Goal: Task Accomplishment & Management: Manage account settings

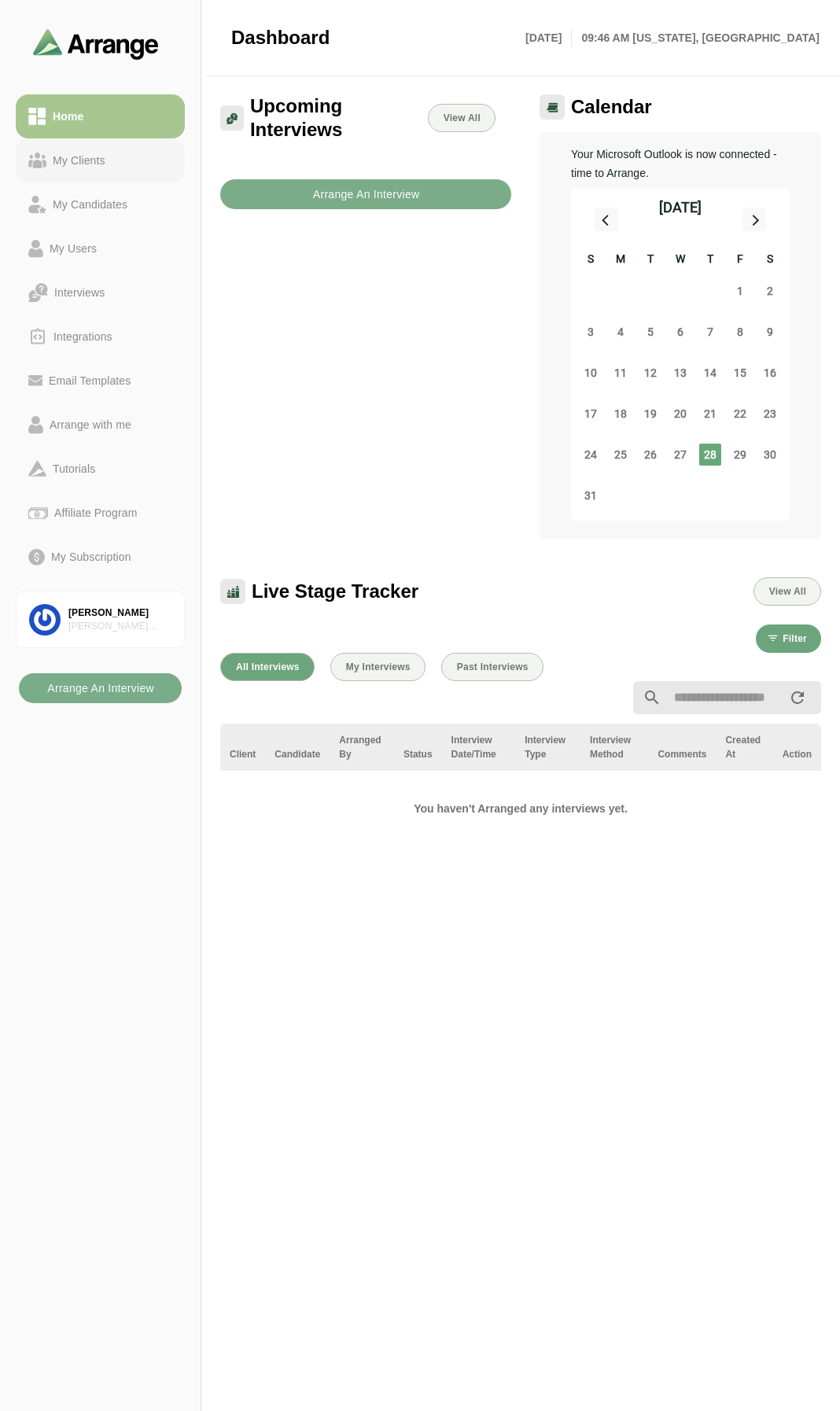
click at [74, 155] on div "My Clients" at bounding box center [79, 160] width 66 height 19
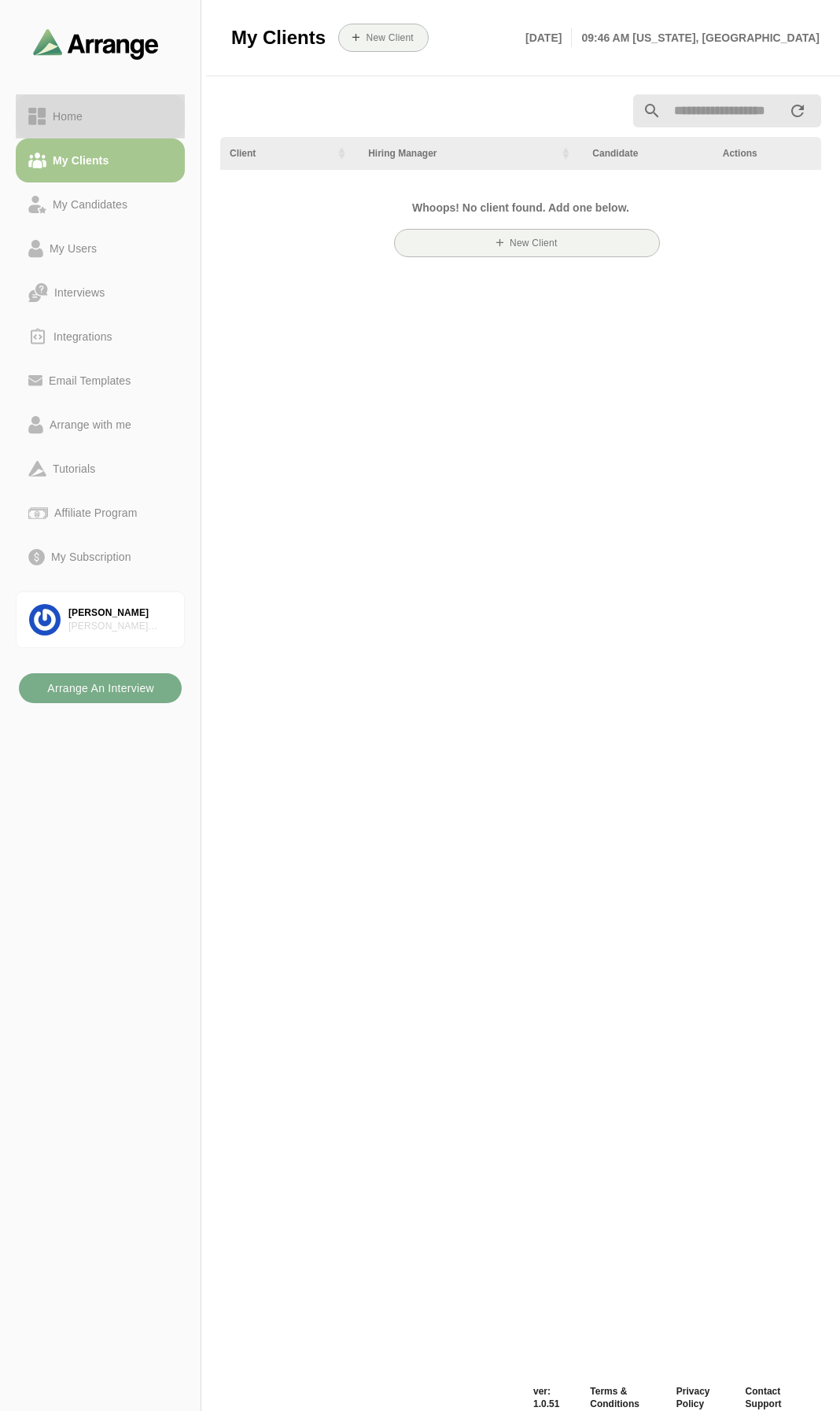
click at [68, 118] on div "Home" at bounding box center [67, 116] width 42 height 19
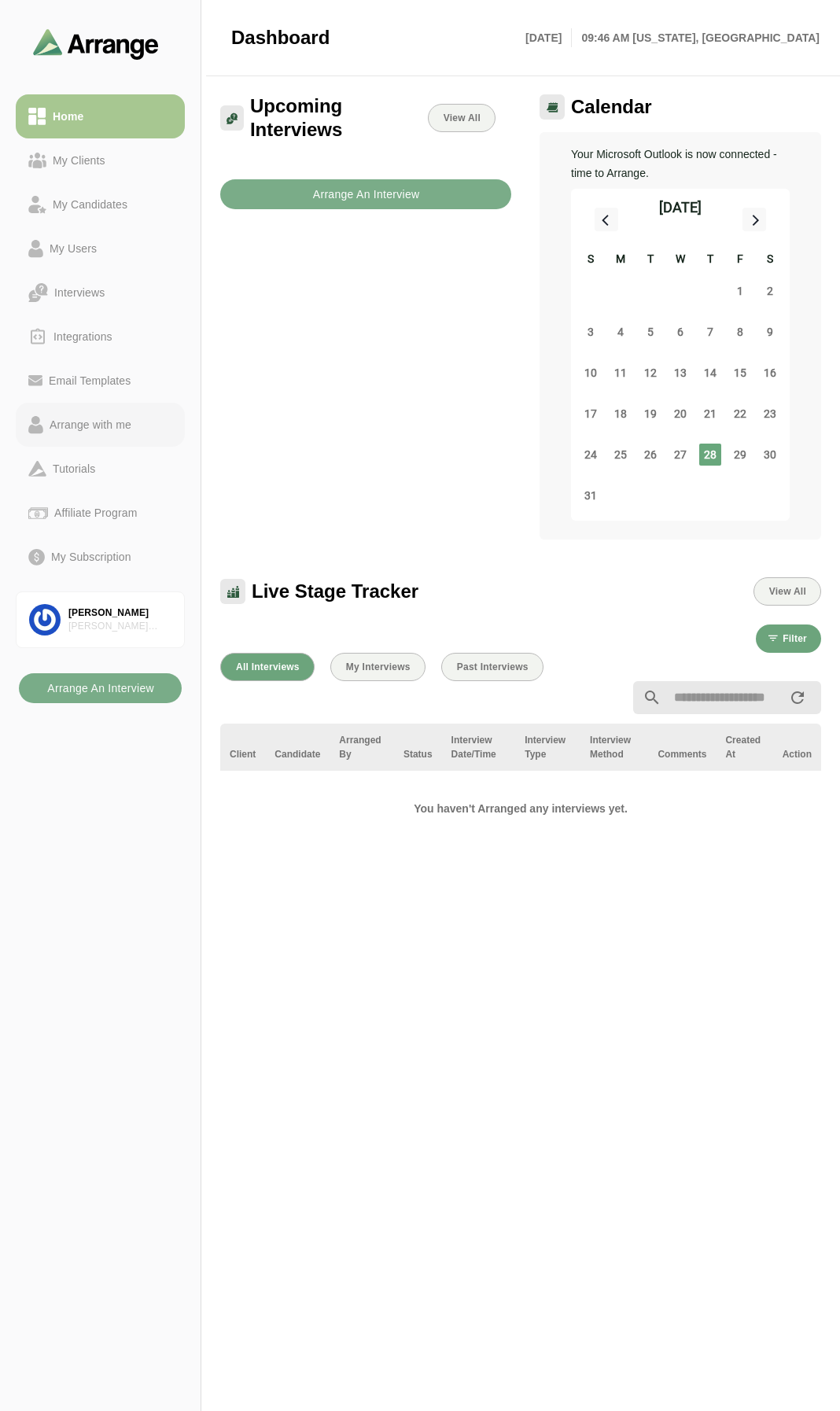
click at [86, 425] on div "Arrange with me" at bounding box center [90, 425] width 94 height 19
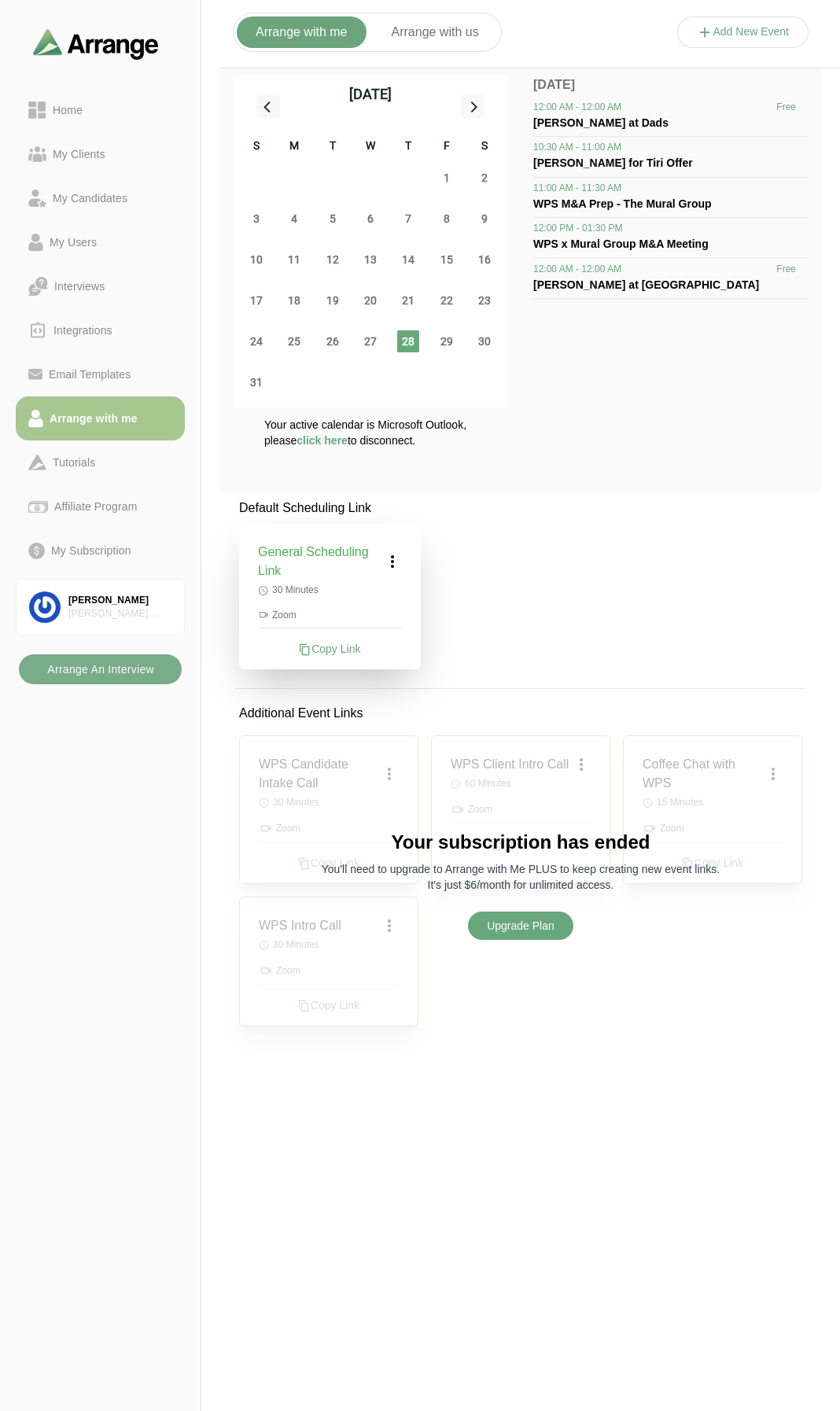
click at [538, 613] on div "Default Scheduling Link General Scheduling Link 30 Minutes Zoom Copy Link Addit…" at bounding box center [520, 772] width 600 height 547
click at [505, 922] on button "Upgrade Plan" at bounding box center [520, 926] width 105 height 29
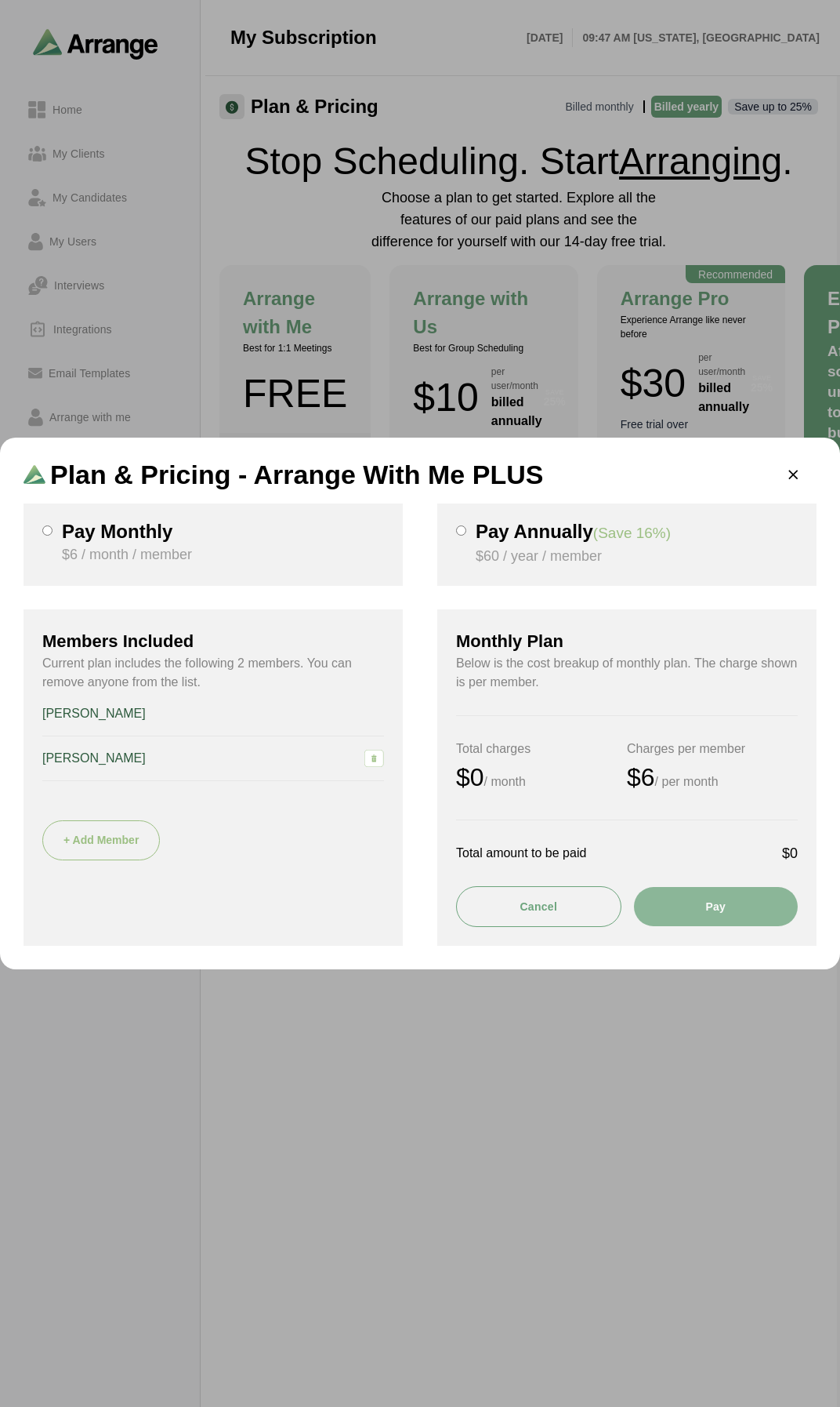
click at [373, 395] on div "Plan & Pricing - Arrange With Me PLUS Pay Monthly $6 / month / member Pay Annua…" at bounding box center [420, 704] width 840 height 1407
click at [789, 469] on icon "button" at bounding box center [793, 475] width 16 height 16
click at [239, 307] on div "Plan & Pricing - Arrange With Me PLUS Pay Monthly $6 / month / member Pay Annua…" at bounding box center [420, 704] width 840 height 1407
click at [750, 201] on div "Plan & Pricing - Arrange With Me PLUS Pay Monthly $6 / month / member Pay Annua…" at bounding box center [420, 704] width 840 height 1407
click at [794, 478] on icon "button" at bounding box center [793, 475] width 16 height 16
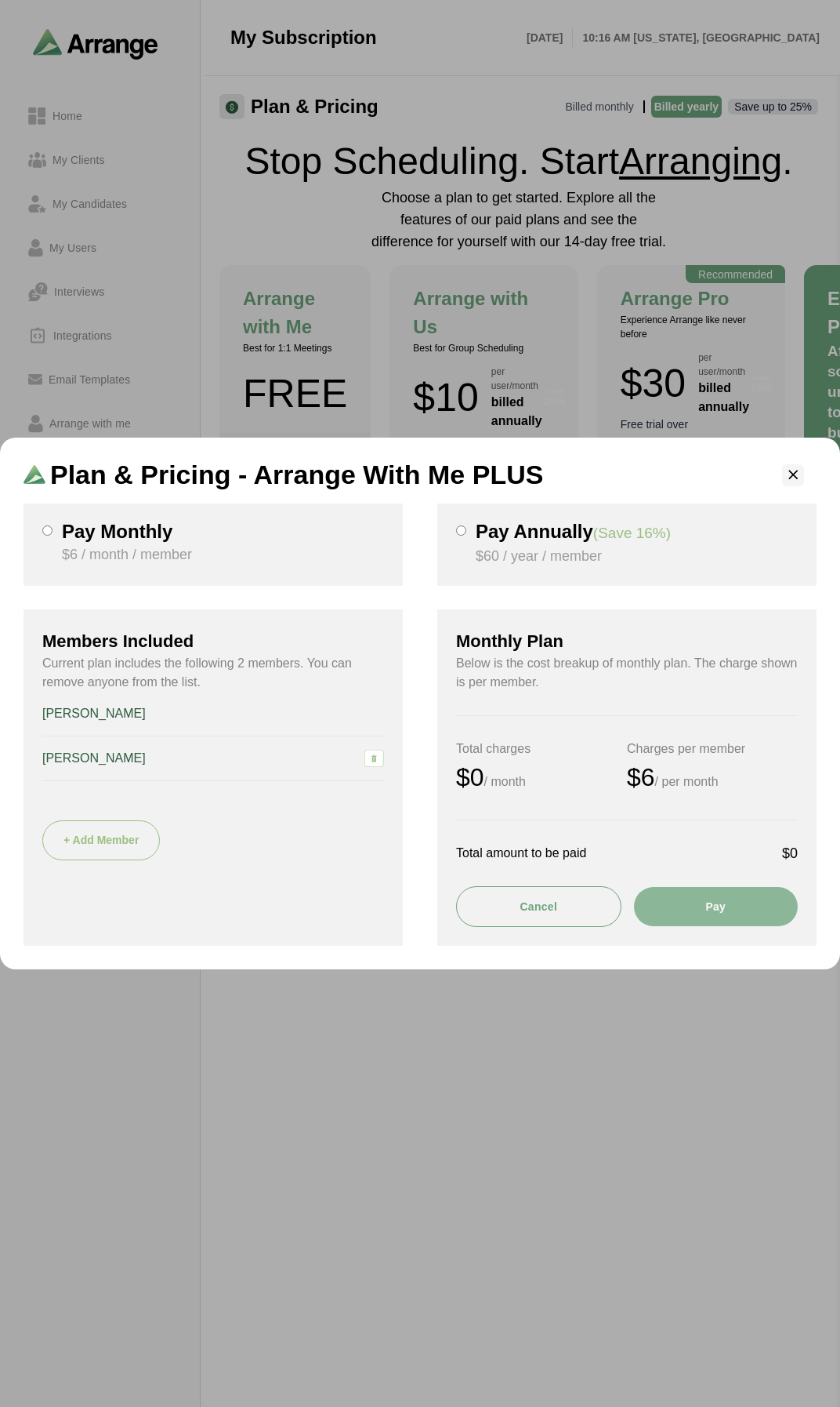
click at [783, 476] on button "button" at bounding box center [793, 475] width 22 height 22
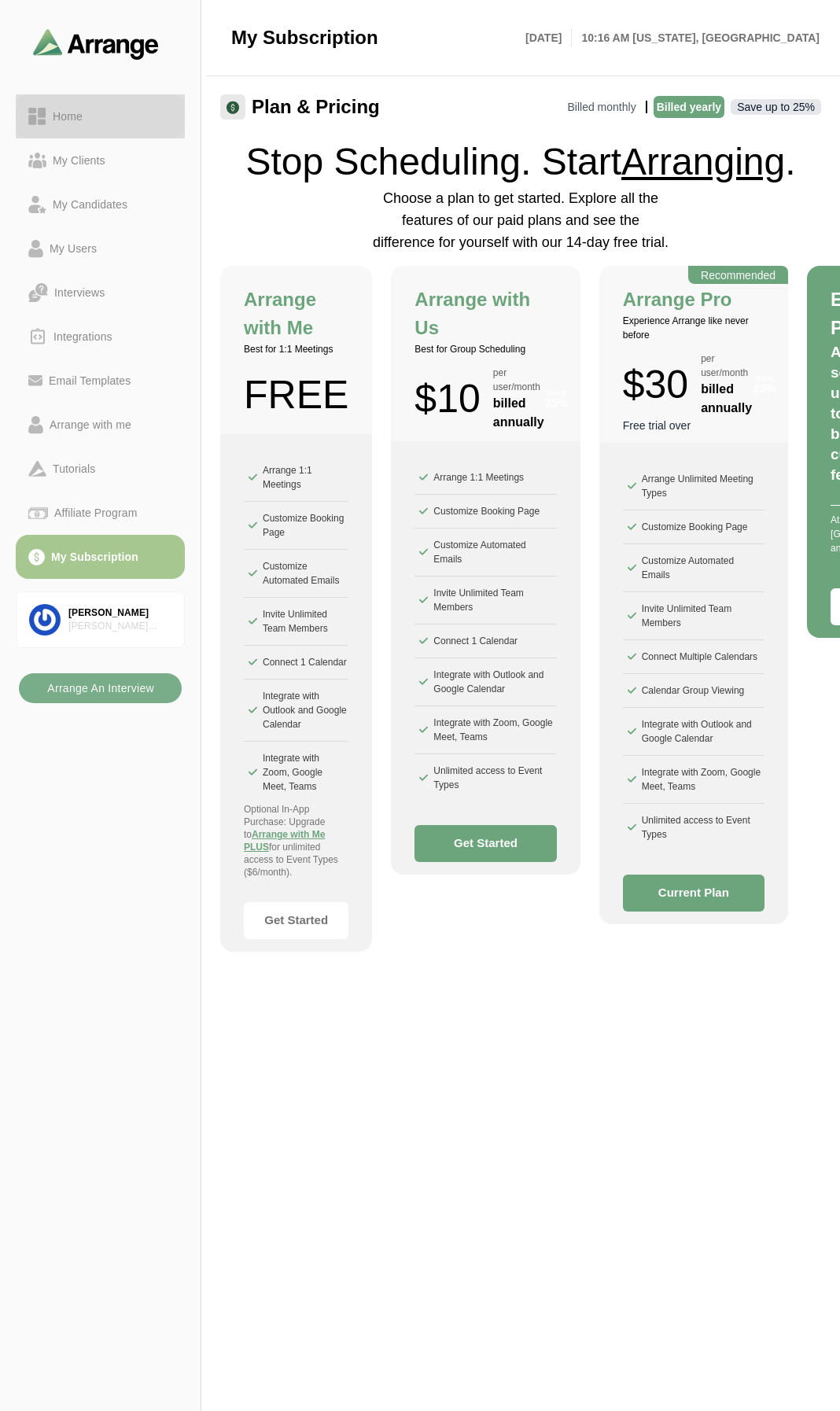
click at [51, 127] on link "Home" at bounding box center [101, 116] width 169 height 44
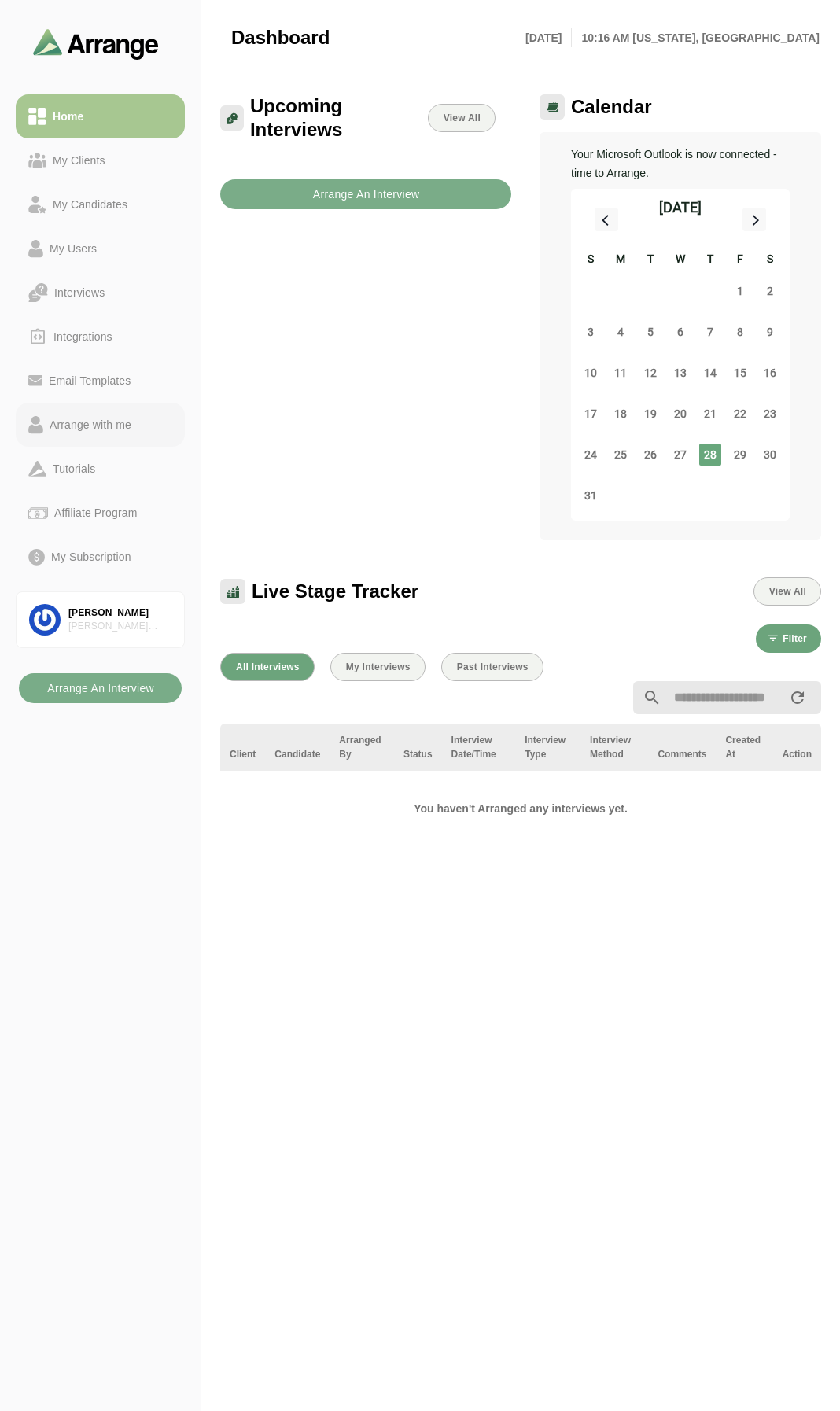
click at [105, 427] on div "Arrange with me" at bounding box center [90, 425] width 94 height 19
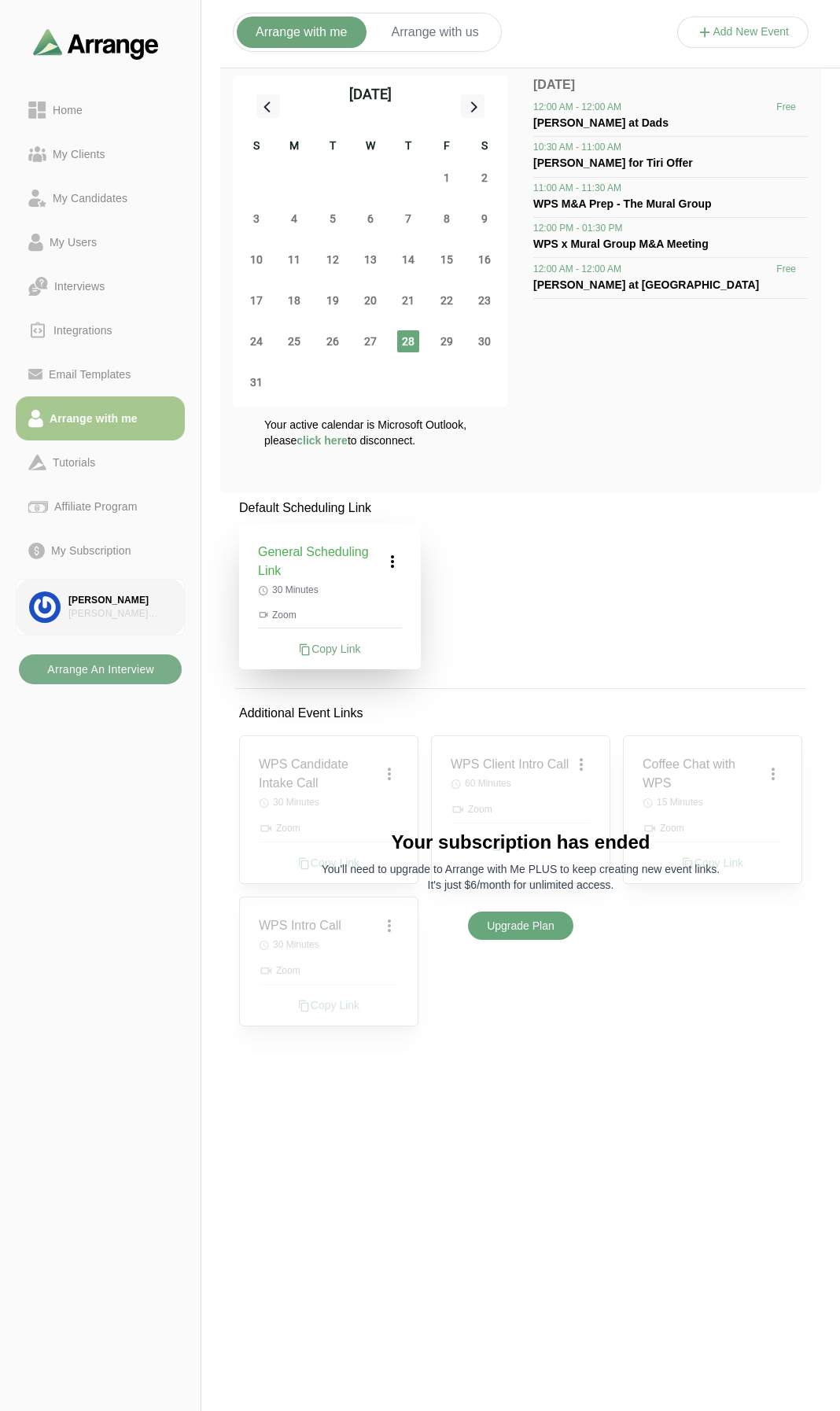
click at [106, 597] on div "[PERSON_NAME]" at bounding box center [119, 600] width 103 height 13
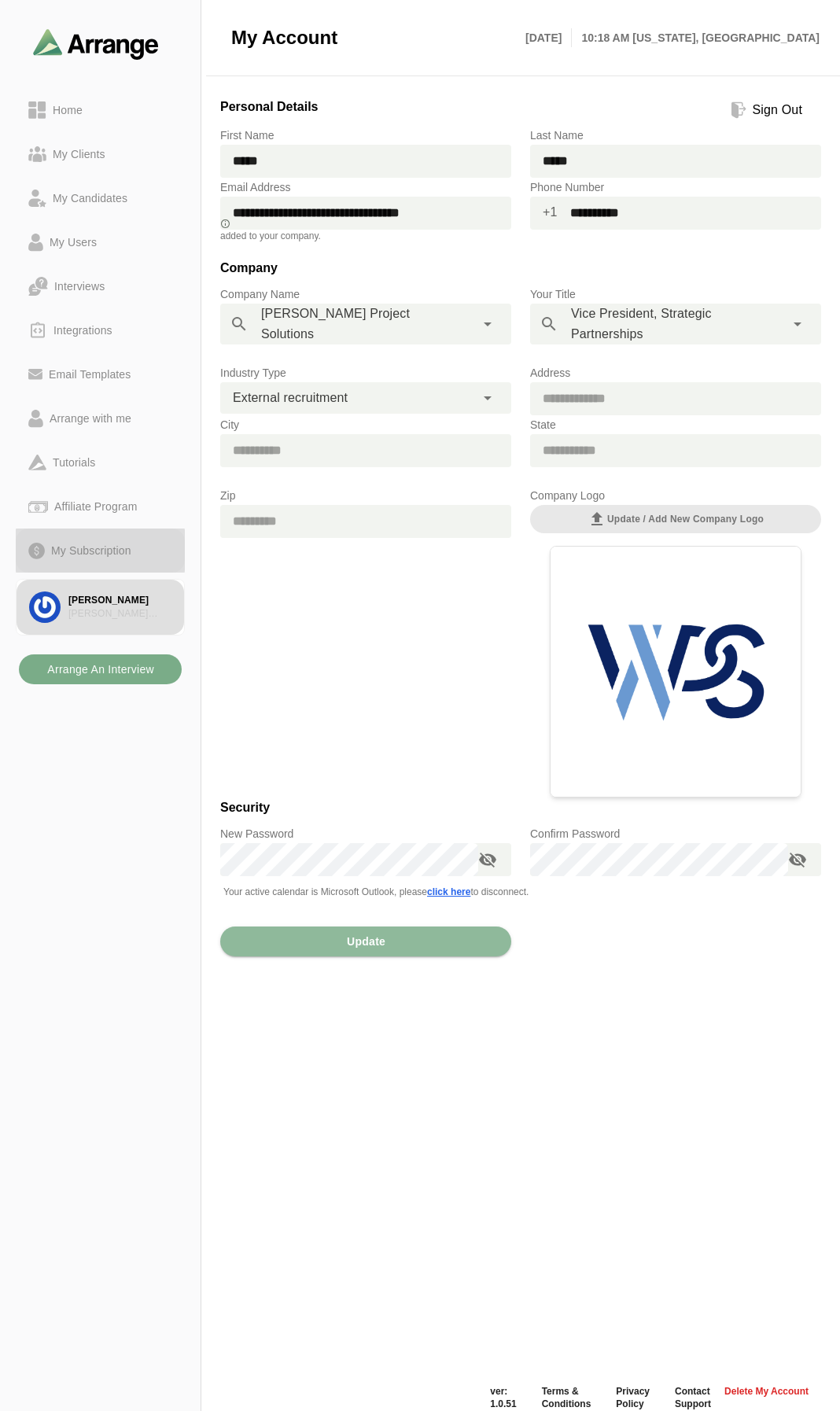
click at [80, 545] on div "My Subscription" at bounding box center [91, 550] width 92 height 19
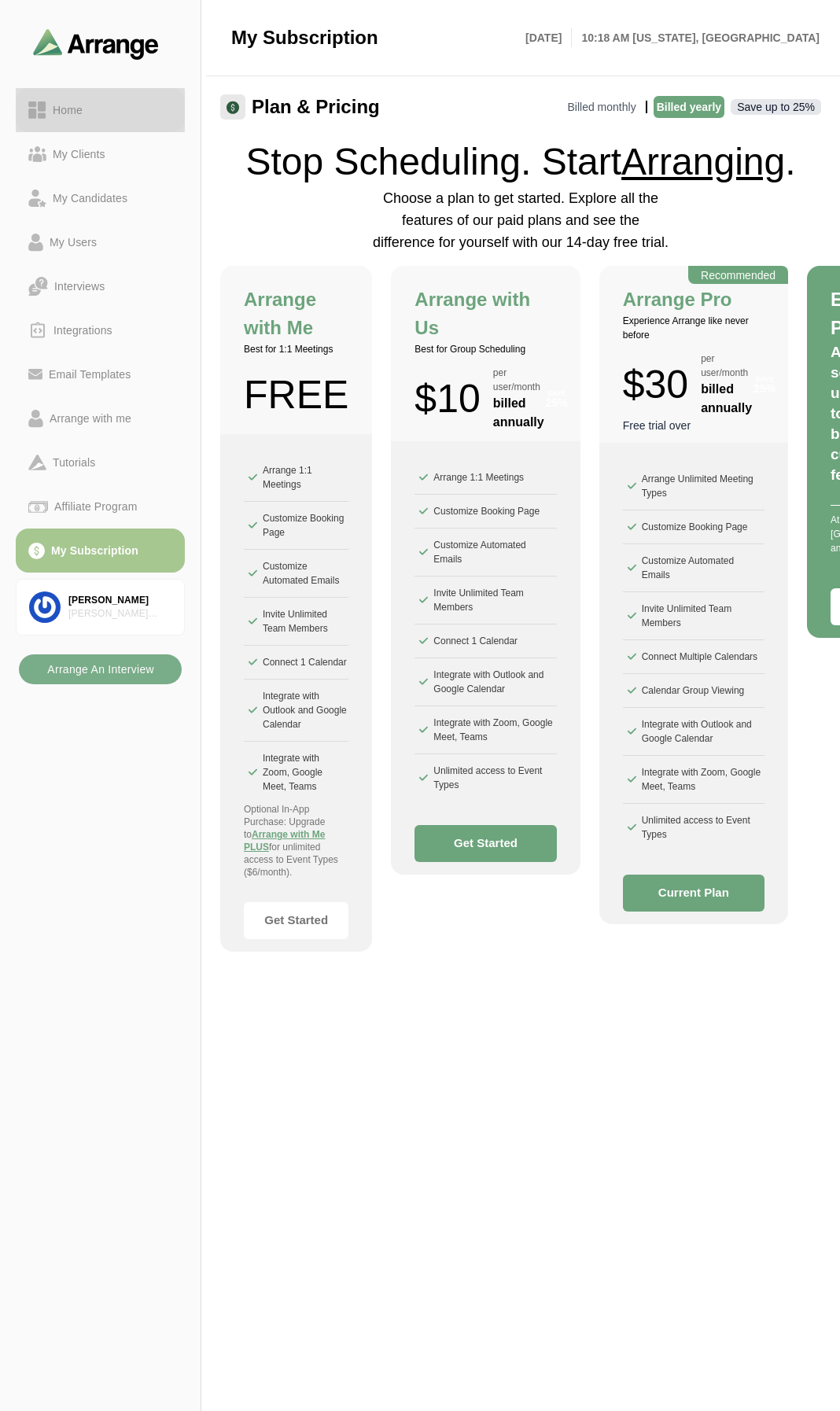
click at [47, 120] on link "Home" at bounding box center [101, 110] width 169 height 44
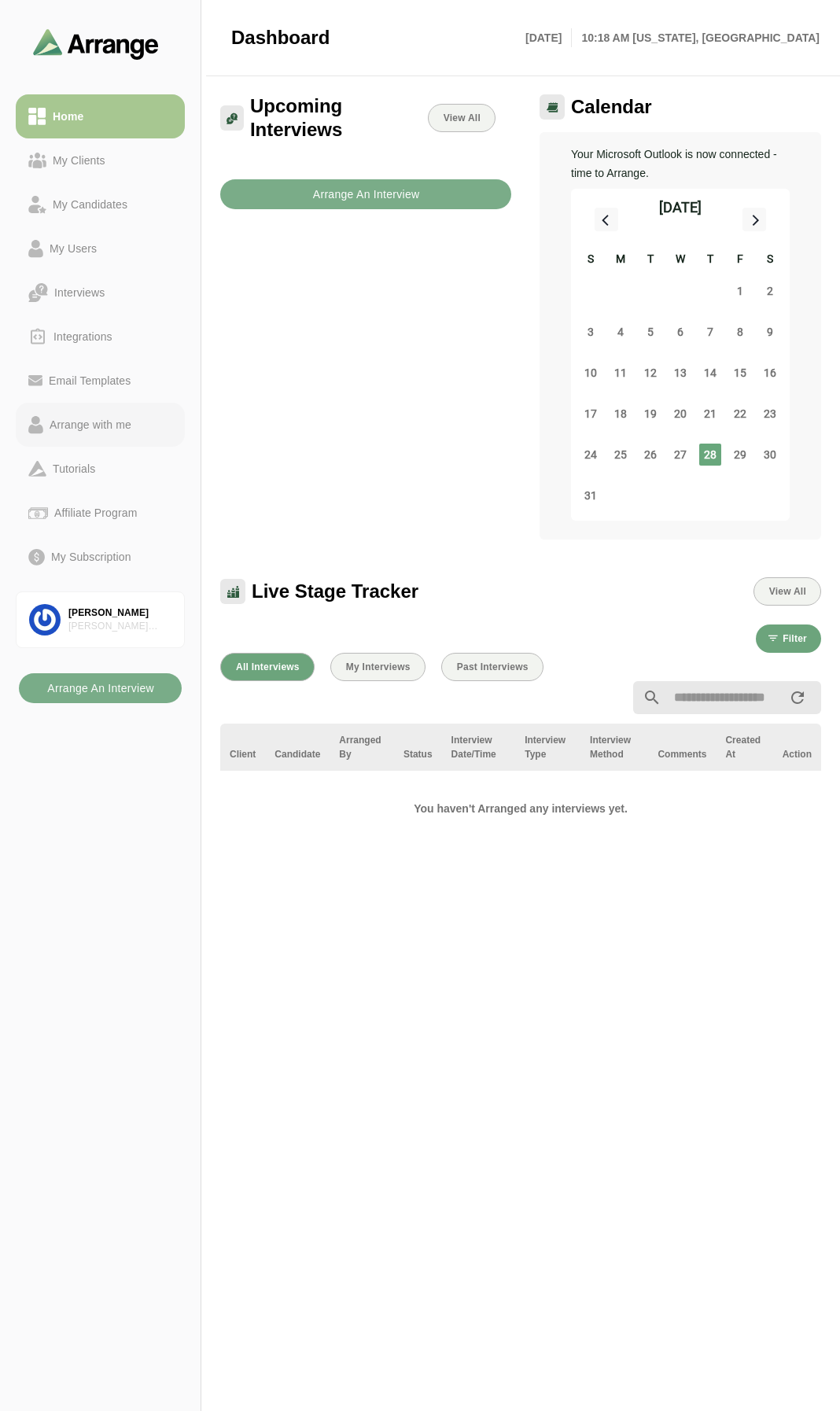
click at [85, 431] on div "Arrange with me" at bounding box center [90, 425] width 94 height 19
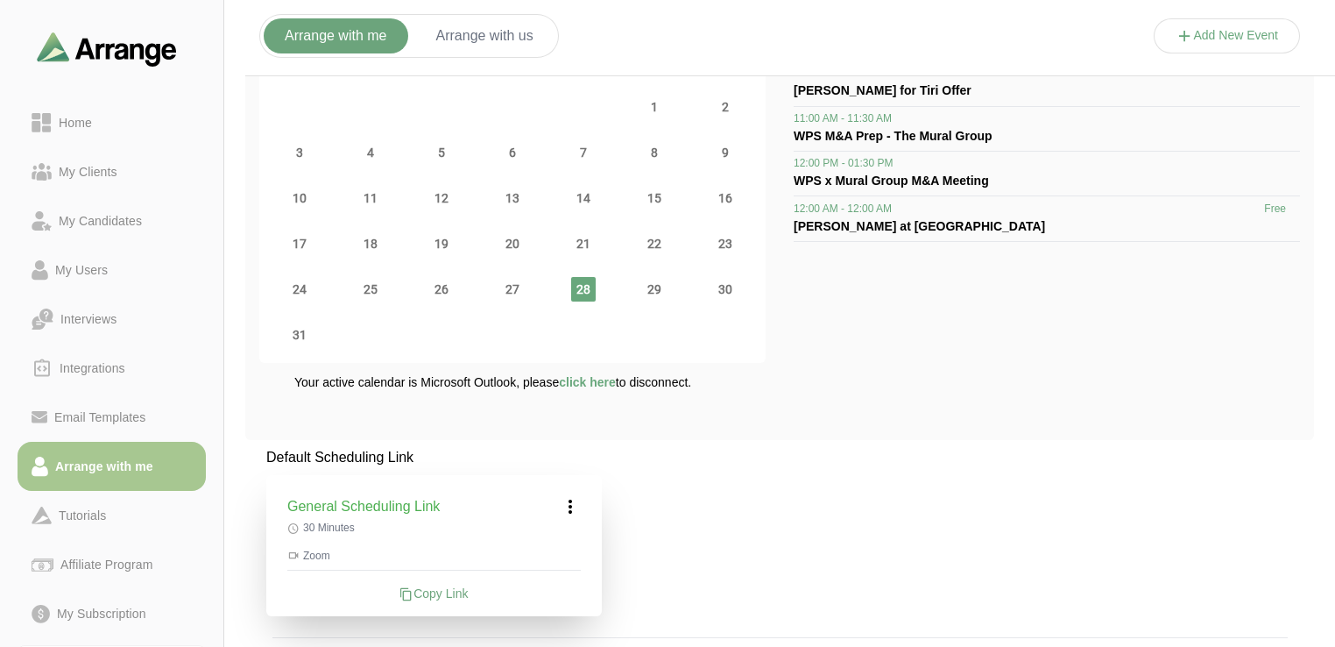
scroll to position [88, 0]
